Goal: Task Accomplishment & Management: Manage account settings

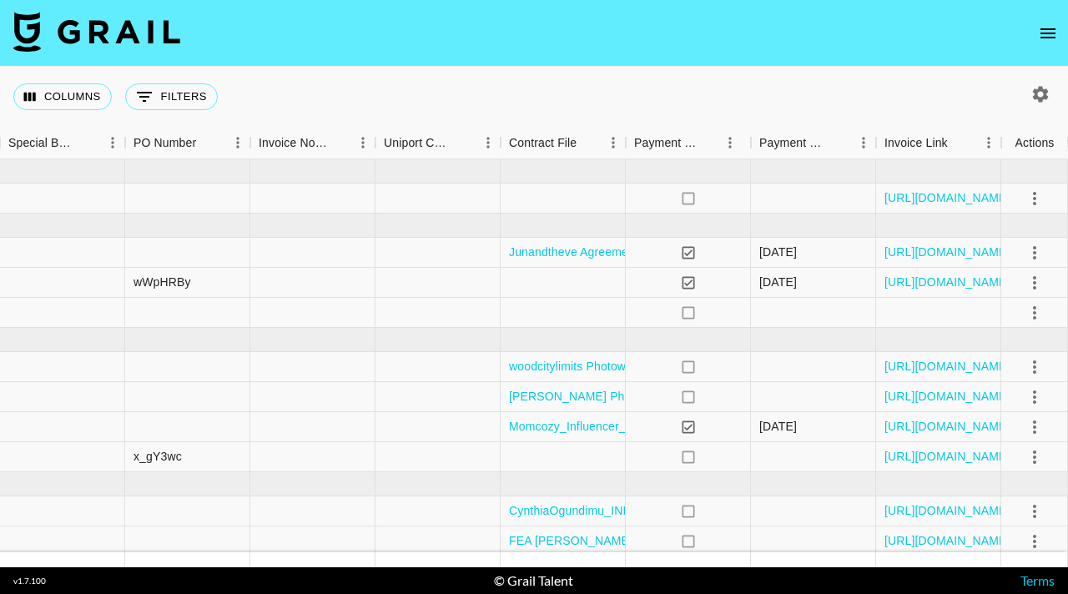
scroll to position [0, 1702]
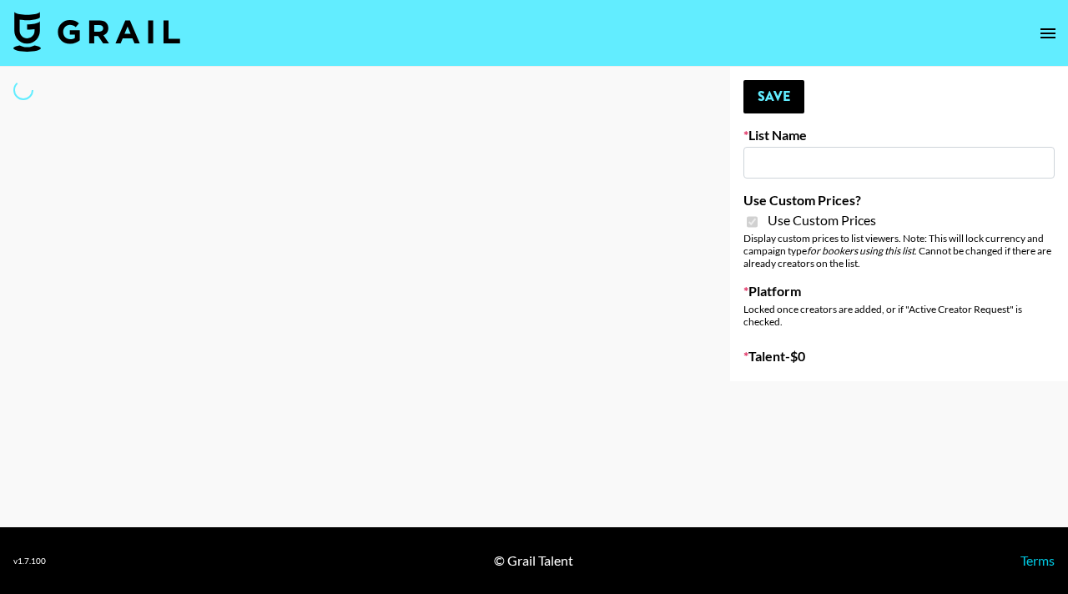
type input "Fellowers x rail | NYFW | FaceApp Collaboration | IG | s"
checkbox input "true"
select select "Brand"
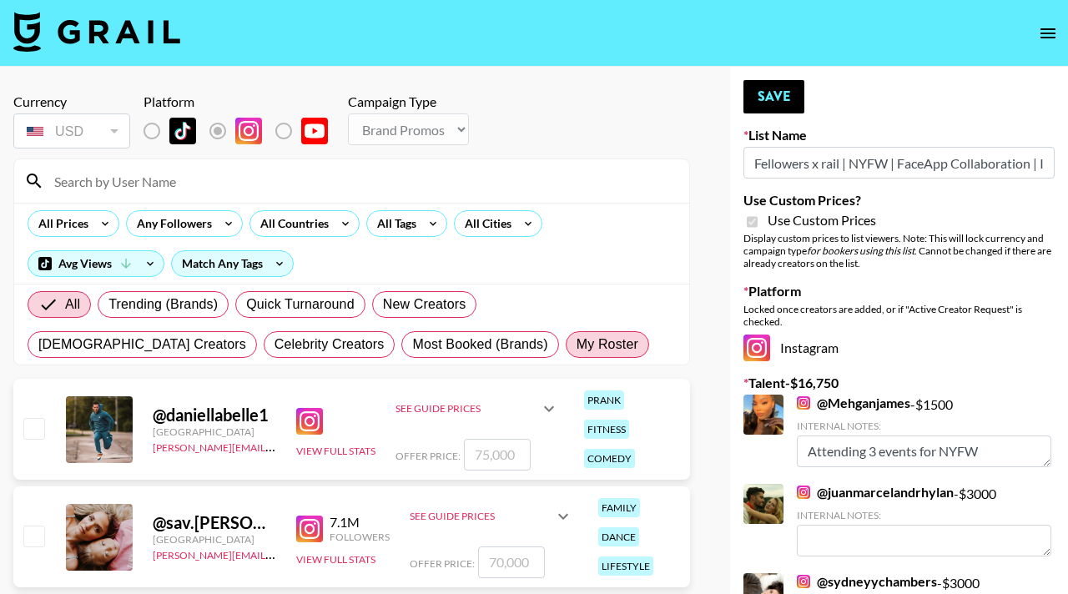
click at [577, 348] on span "My Roster" at bounding box center [608, 345] width 62 height 20
click at [577, 345] on input "My Roster" at bounding box center [577, 345] width 0 height 0
radio input "true"
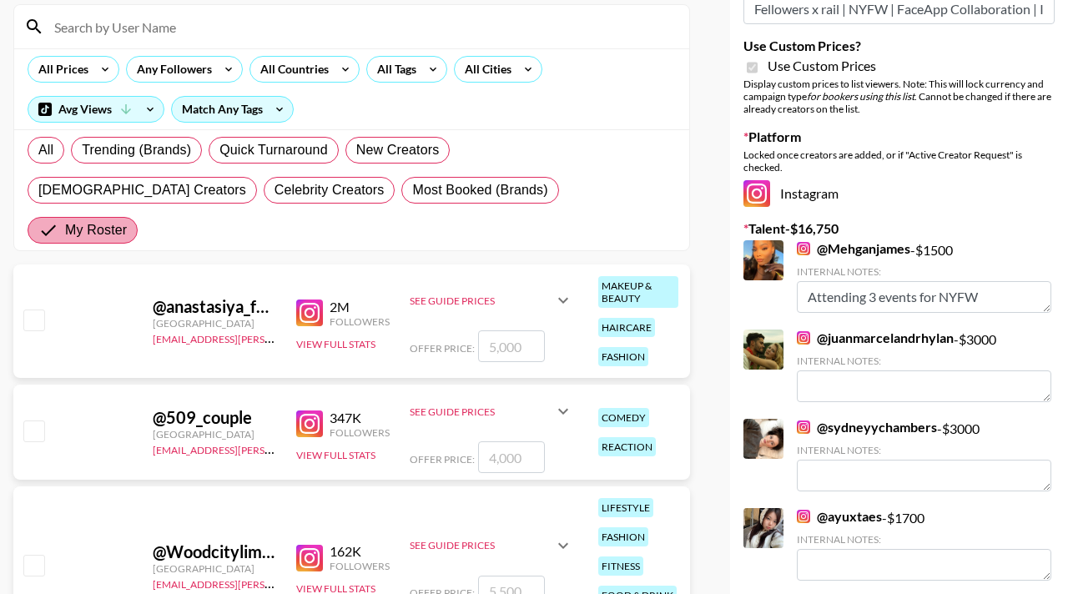
scroll to position [263, 0]
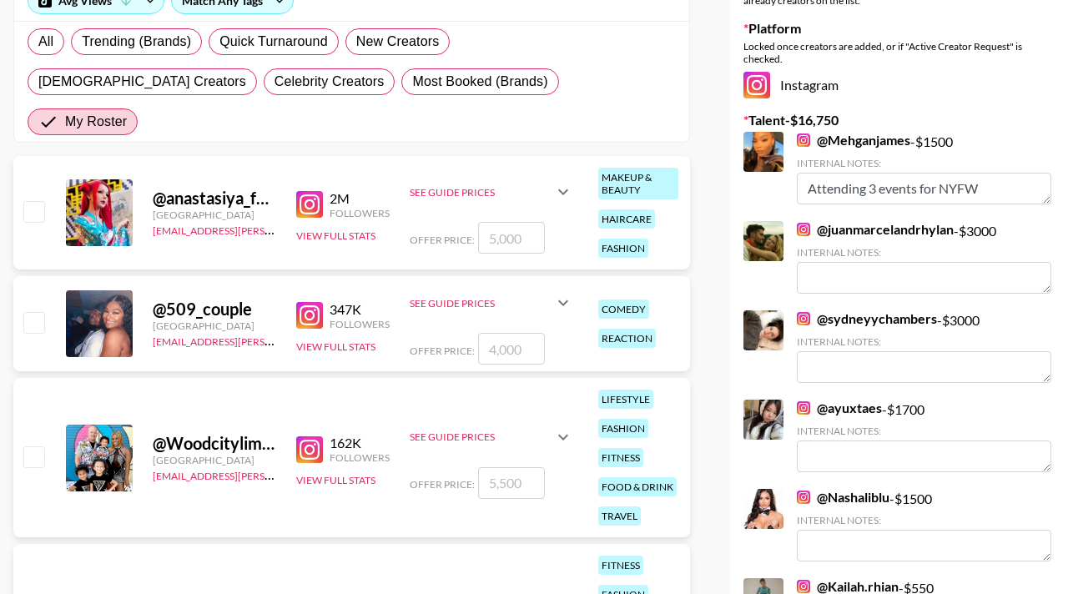
click at [42, 312] on input "checkbox" at bounding box center [33, 322] width 20 height 20
checkbox input "true"
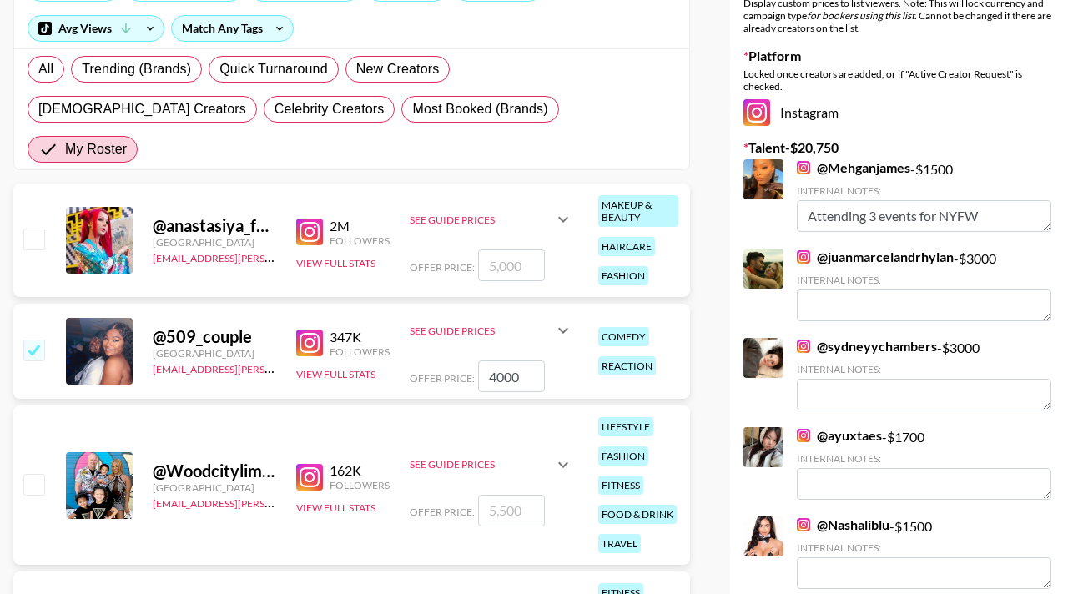
scroll to position [235, 0]
drag, startPoint x: 528, startPoint y: 343, endPoint x: 447, endPoint y: 343, distance: 81.8
click at [447, 361] on div "Offer Price: 4000" at bounding box center [492, 377] width 164 height 32
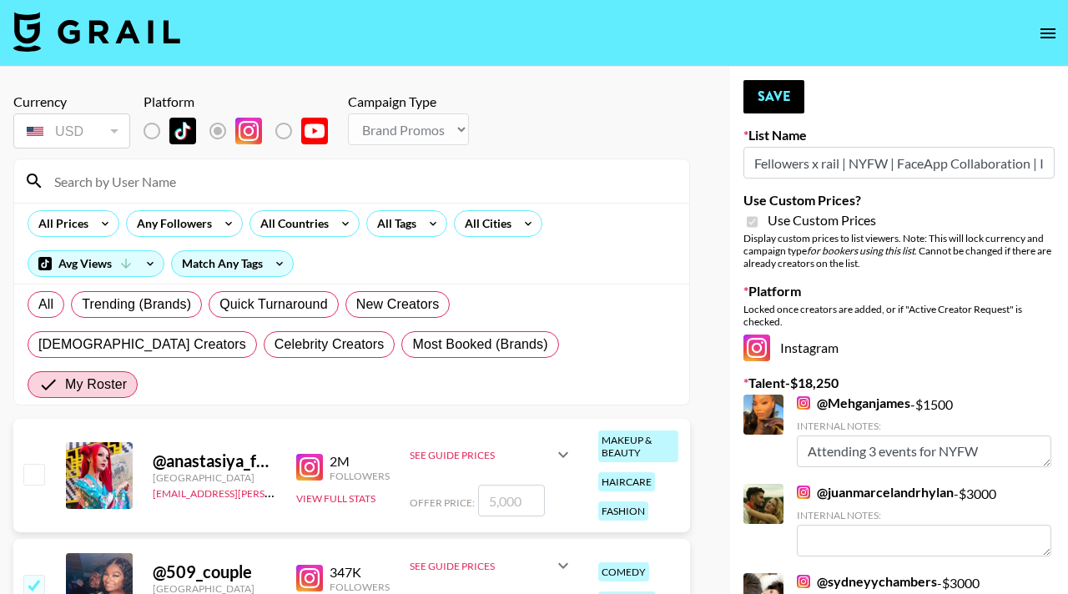
type input "1500"
click at [685, 148] on div "Currency USD USD ​ Platform Campaign Type Choose Type... Song Promos Brand Prom…" at bounding box center [351, 122] width 677 height 58
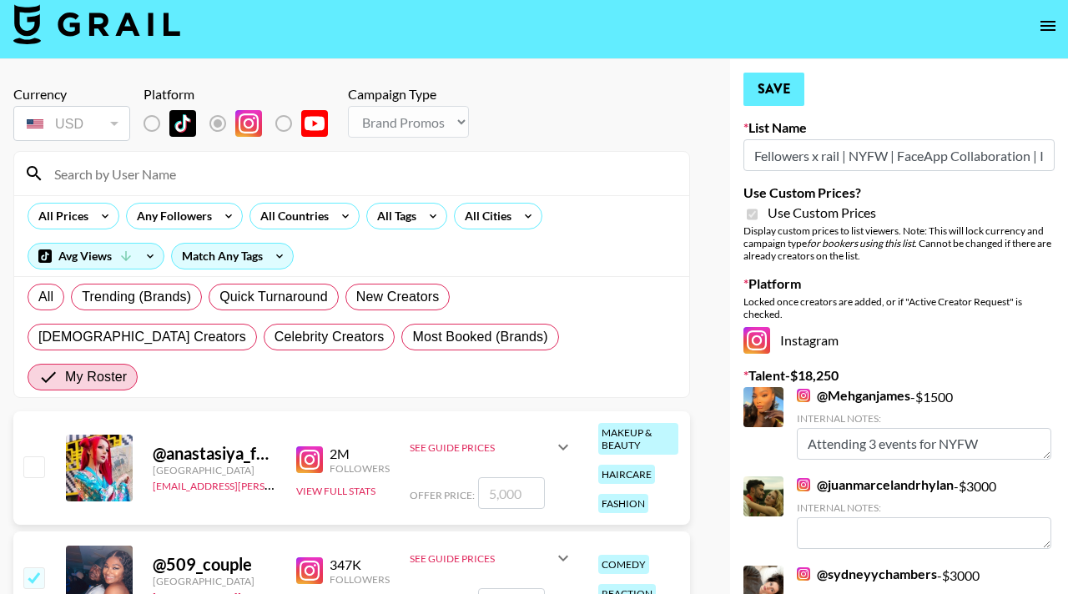
scroll to position [2, 0]
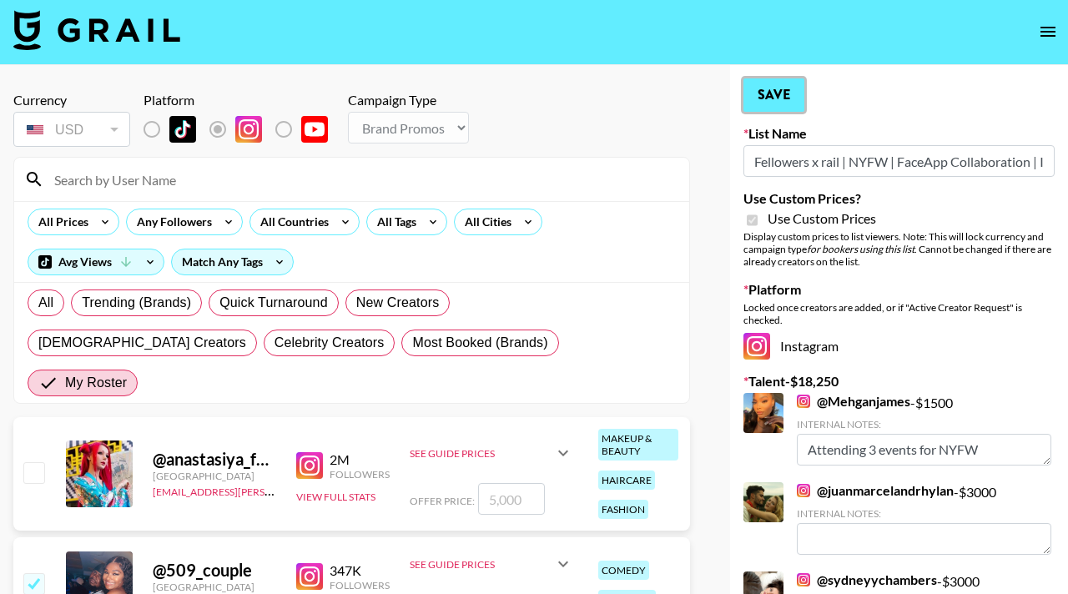
click at [771, 94] on button "Save" at bounding box center [774, 94] width 61 height 33
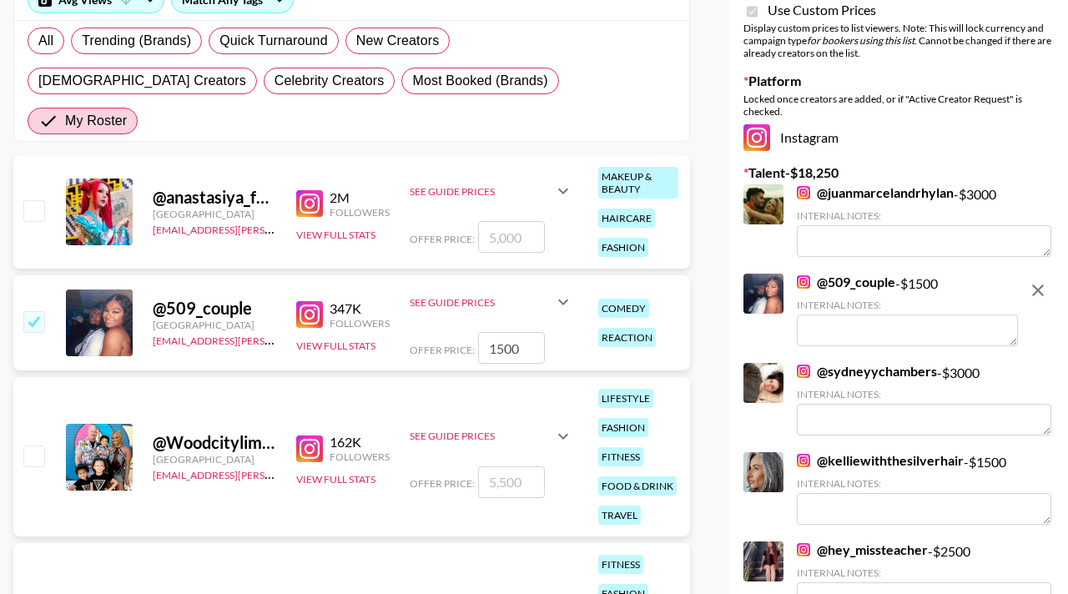
scroll to position [139, 0]
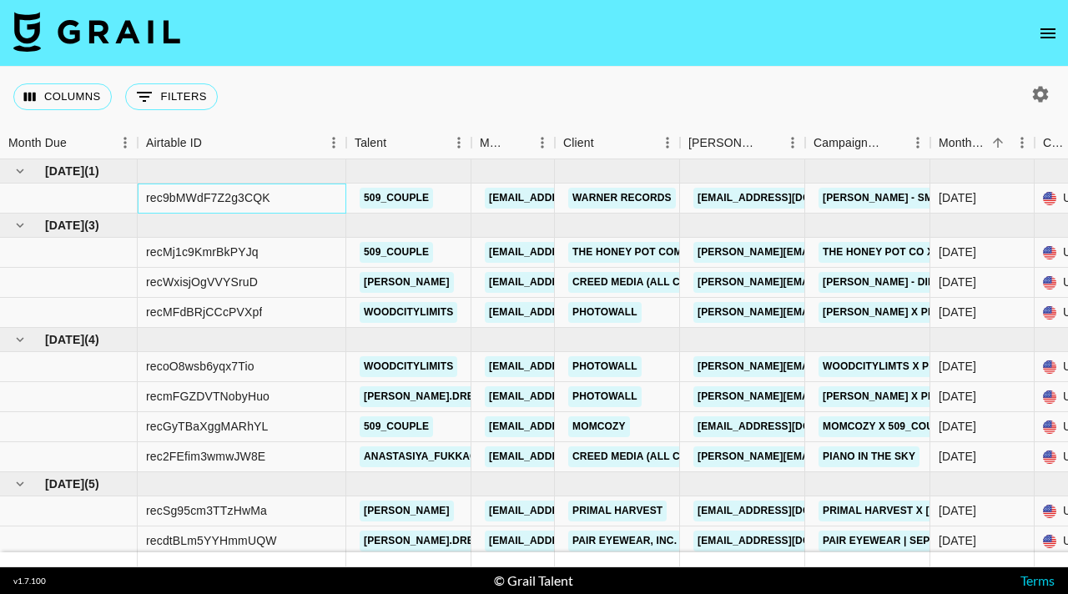
click at [197, 203] on div "rec9bMWdF7Z2g3CQK" at bounding box center [208, 197] width 124 height 17
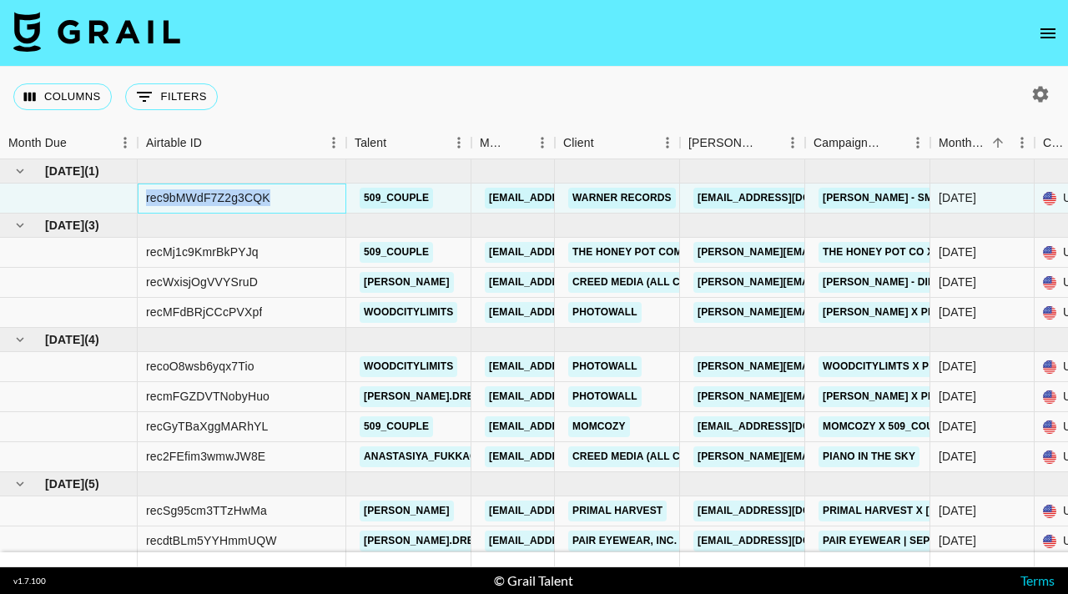
click at [197, 203] on div "rec9bMWdF7Z2g3CQK" at bounding box center [208, 197] width 124 height 17
copy div "rec9bMWdF7Z2g3CQK"
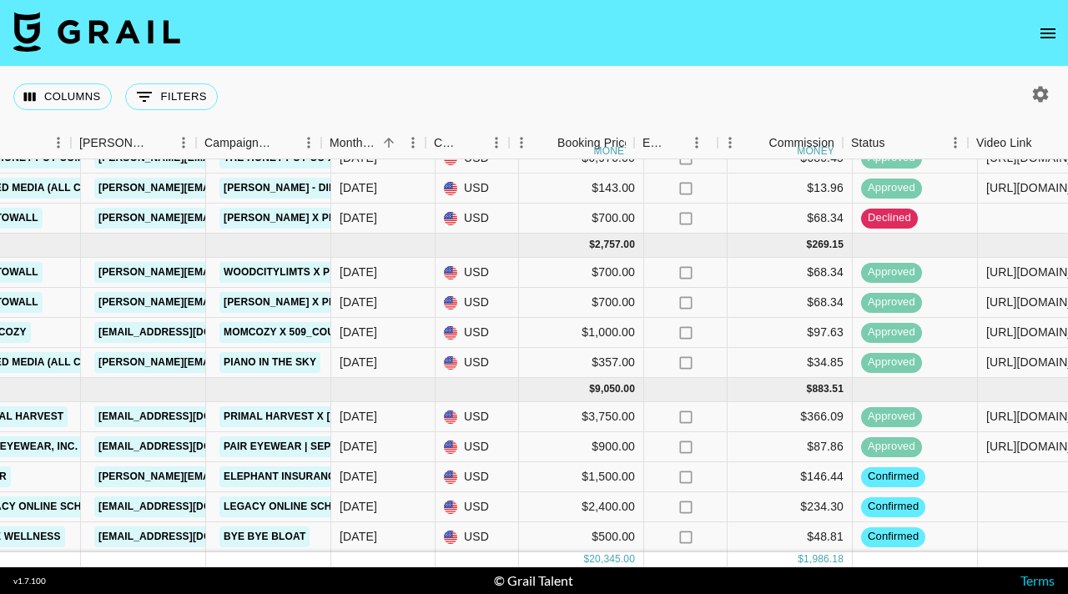
scroll to position [94, 619]
